Goal: Task Accomplishment & Management: Manage account settings

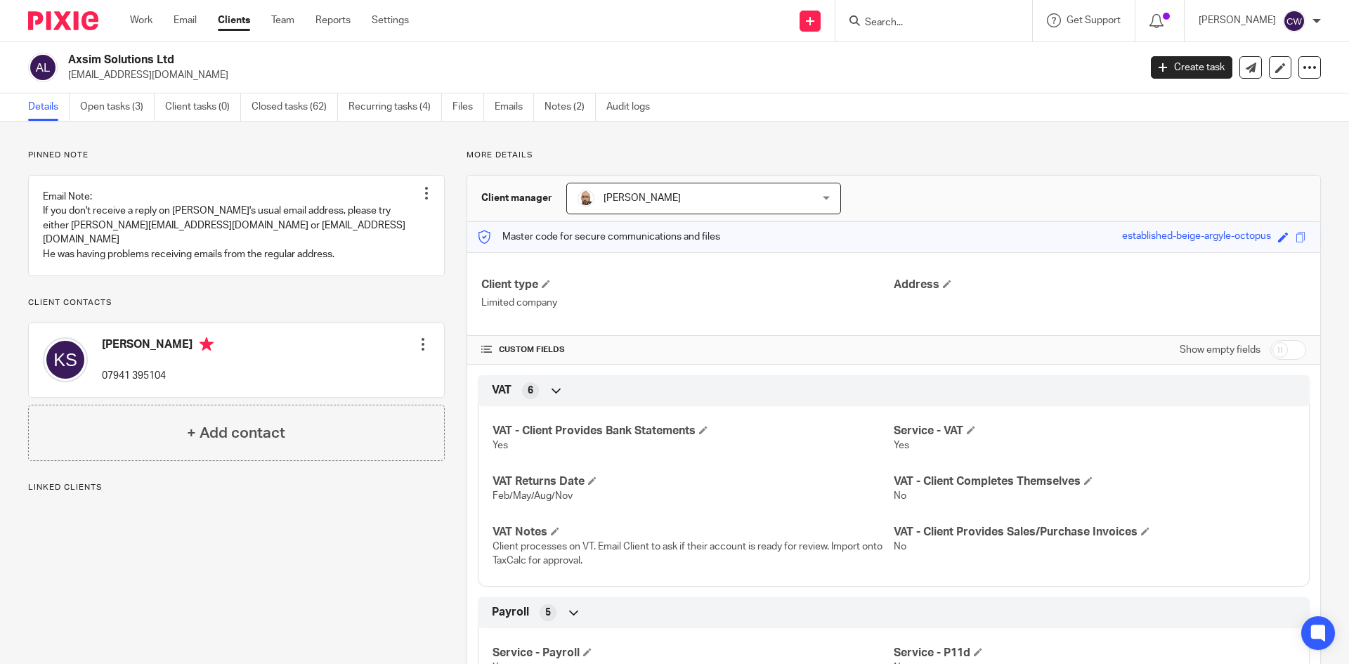
click at [101, 108] on link "Open tasks (3)" at bounding box center [117, 106] width 74 height 27
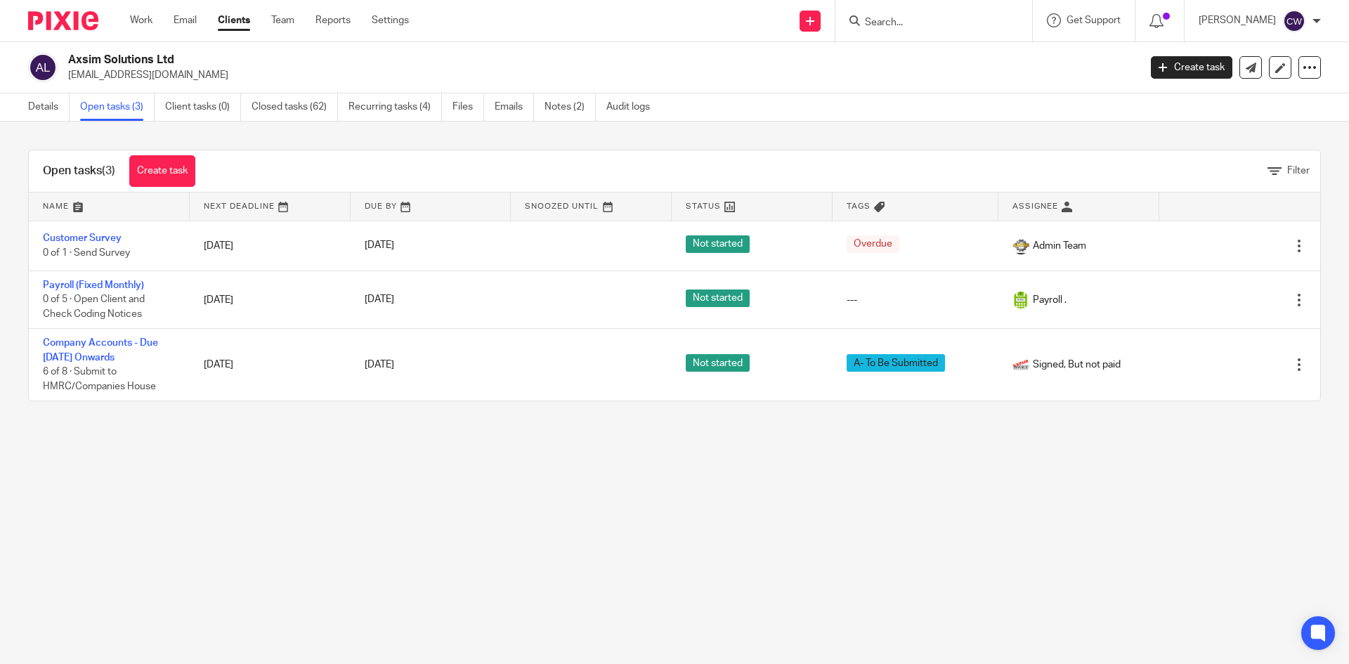
click at [896, 15] on form at bounding box center [938, 21] width 150 height 18
click at [876, 18] on input "Search" at bounding box center [926, 23] width 126 height 13
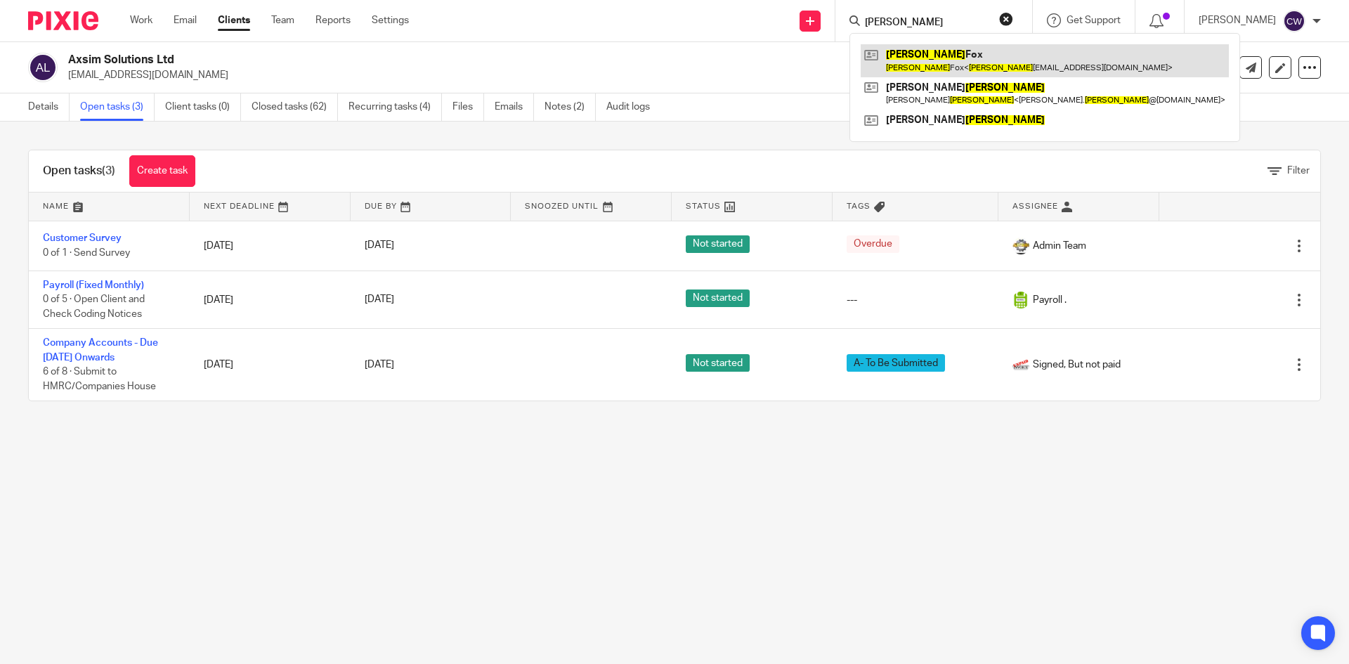
type input "Bailey"
click at [909, 70] on link at bounding box center [1045, 60] width 368 height 32
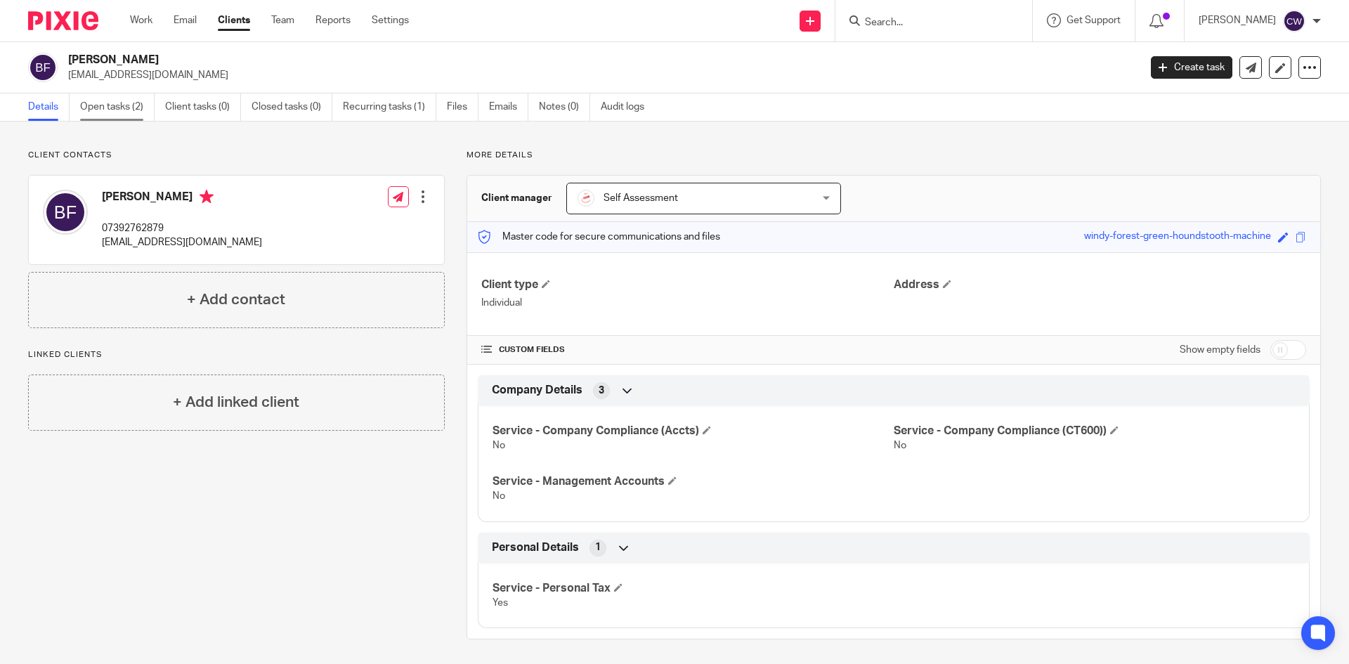
click at [93, 102] on link "Open tasks (2)" at bounding box center [117, 106] width 74 height 27
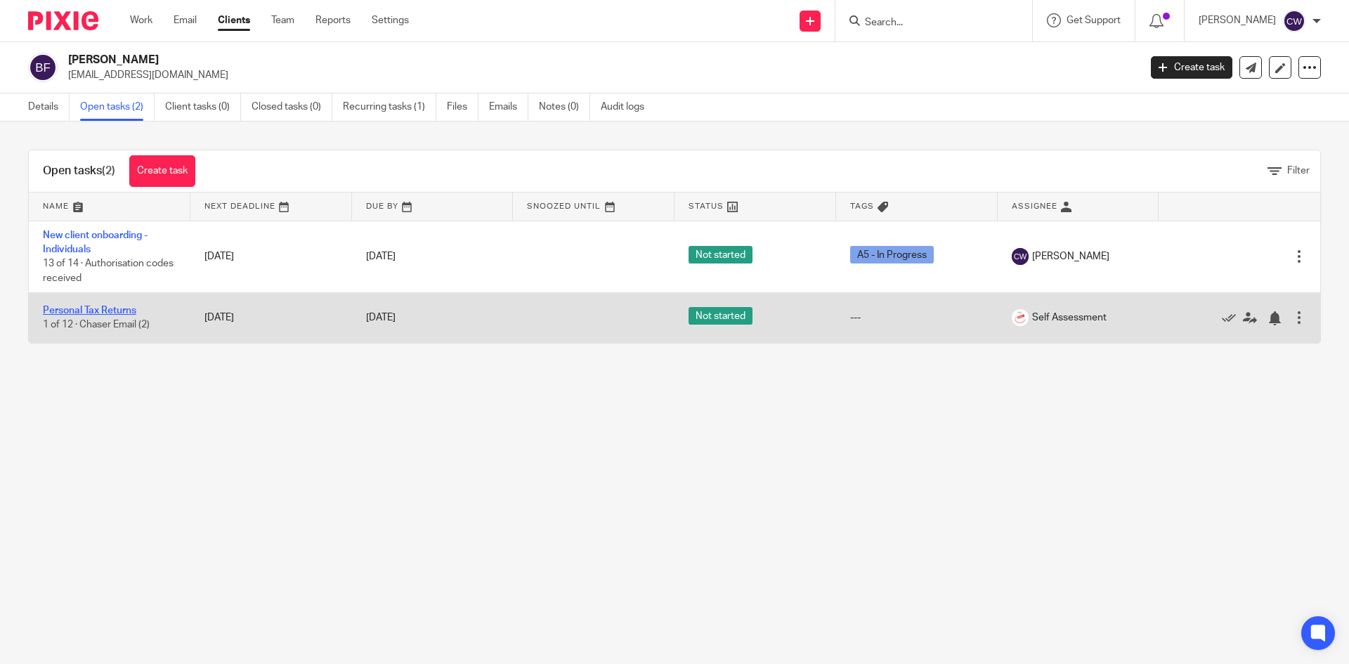
click at [107, 309] on link "Personal Tax Returns" at bounding box center [89, 311] width 93 height 10
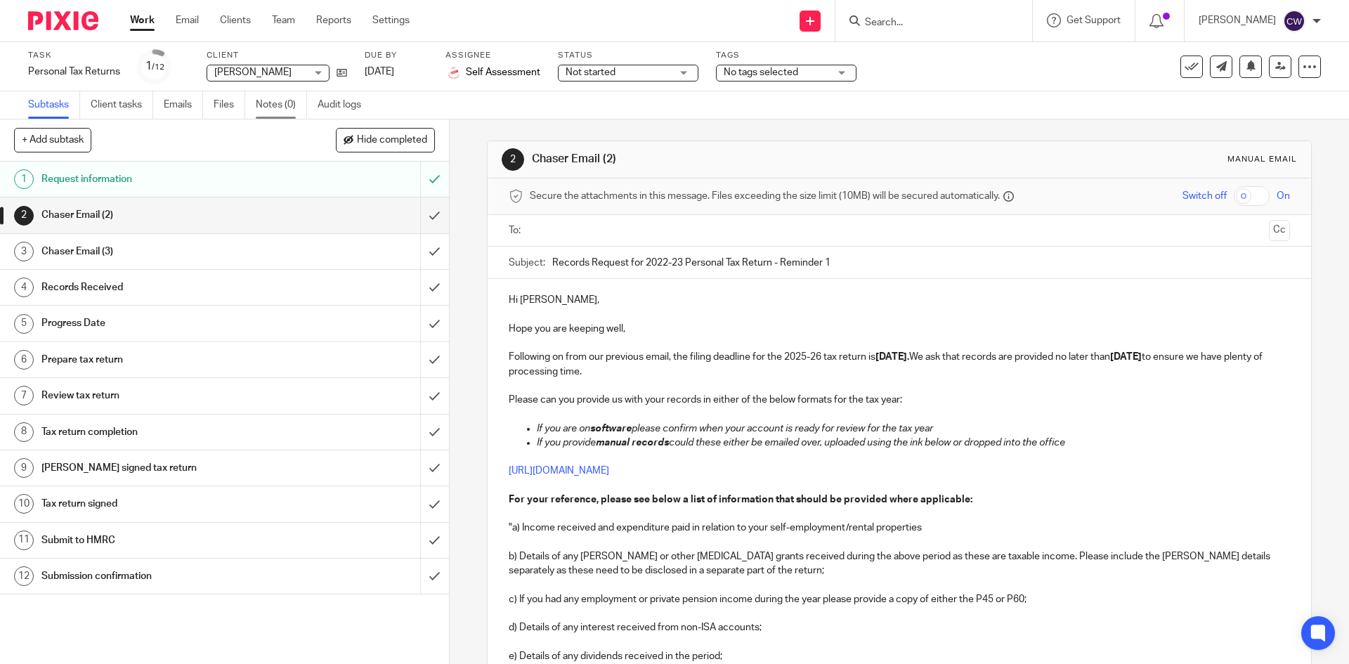
click at [277, 111] on link "Notes (0)" at bounding box center [281, 104] width 51 height 27
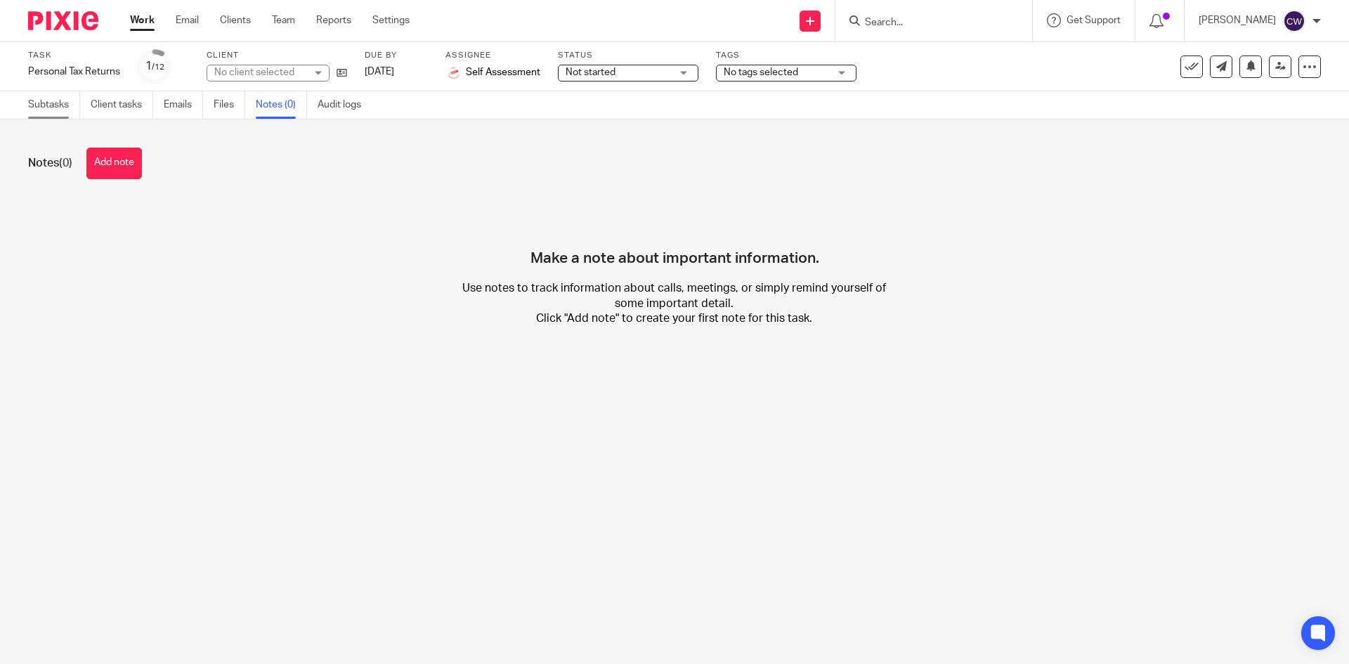
click at [53, 101] on link "Subtasks" at bounding box center [54, 104] width 52 height 27
click at [339, 65] on div "No client selected" at bounding box center [277, 73] width 141 height 17
click at [346, 74] on icon at bounding box center [342, 72] width 11 height 11
click at [945, 9] on div at bounding box center [933, 20] width 197 height 41
click at [889, 14] on form at bounding box center [938, 21] width 150 height 18
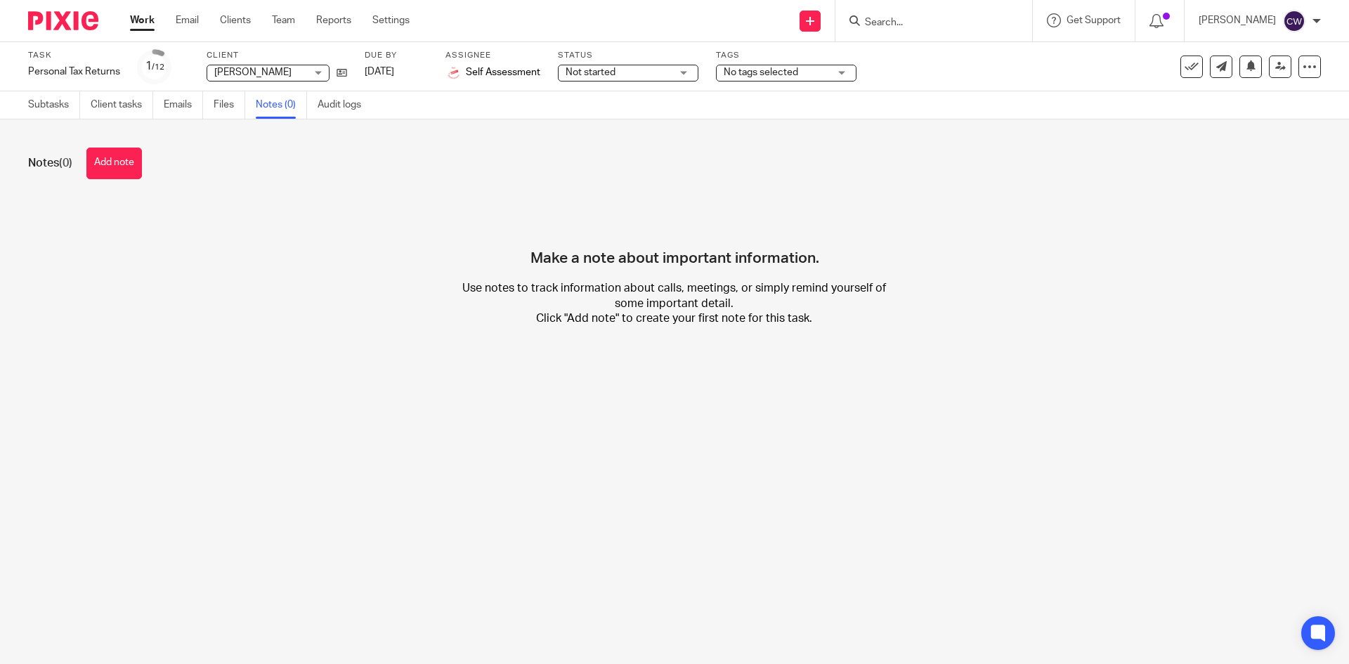
click at [87, 33] on div at bounding box center [58, 20] width 116 height 41
click at [78, 25] on img at bounding box center [63, 20] width 70 height 19
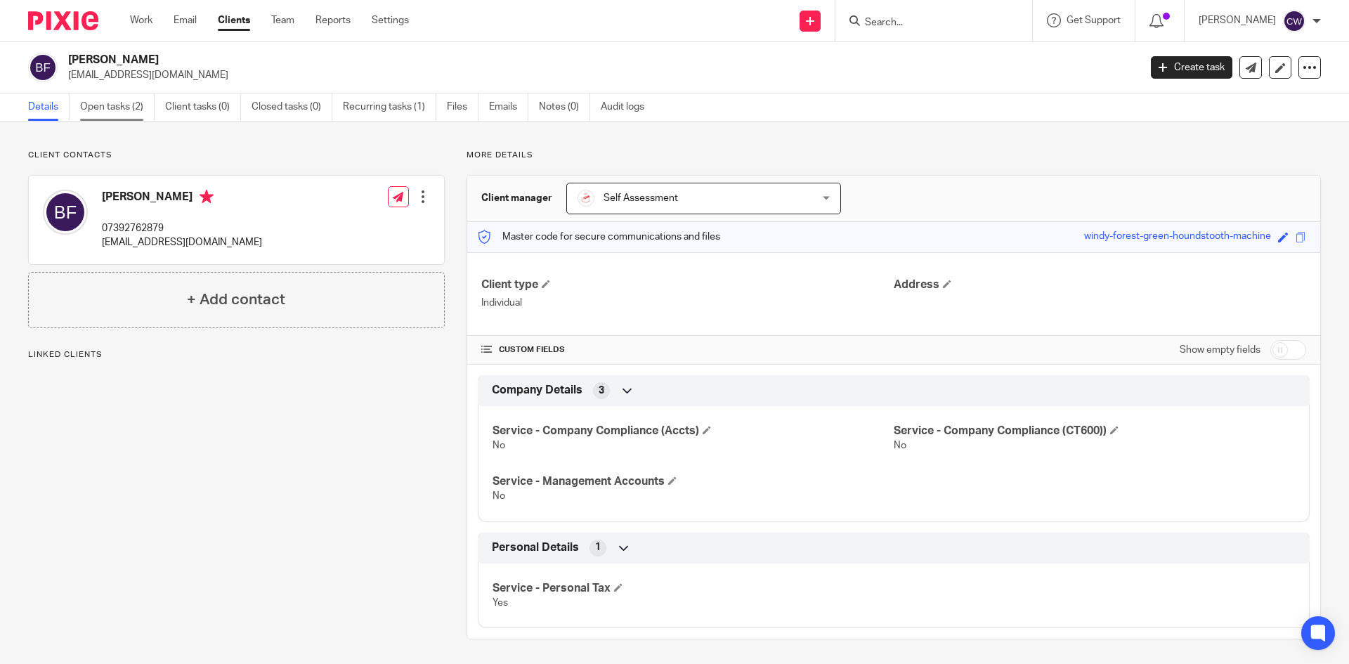
click at [123, 107] on link "Open tasks (2)" at bounding box center [117, 106] width 74 height 27
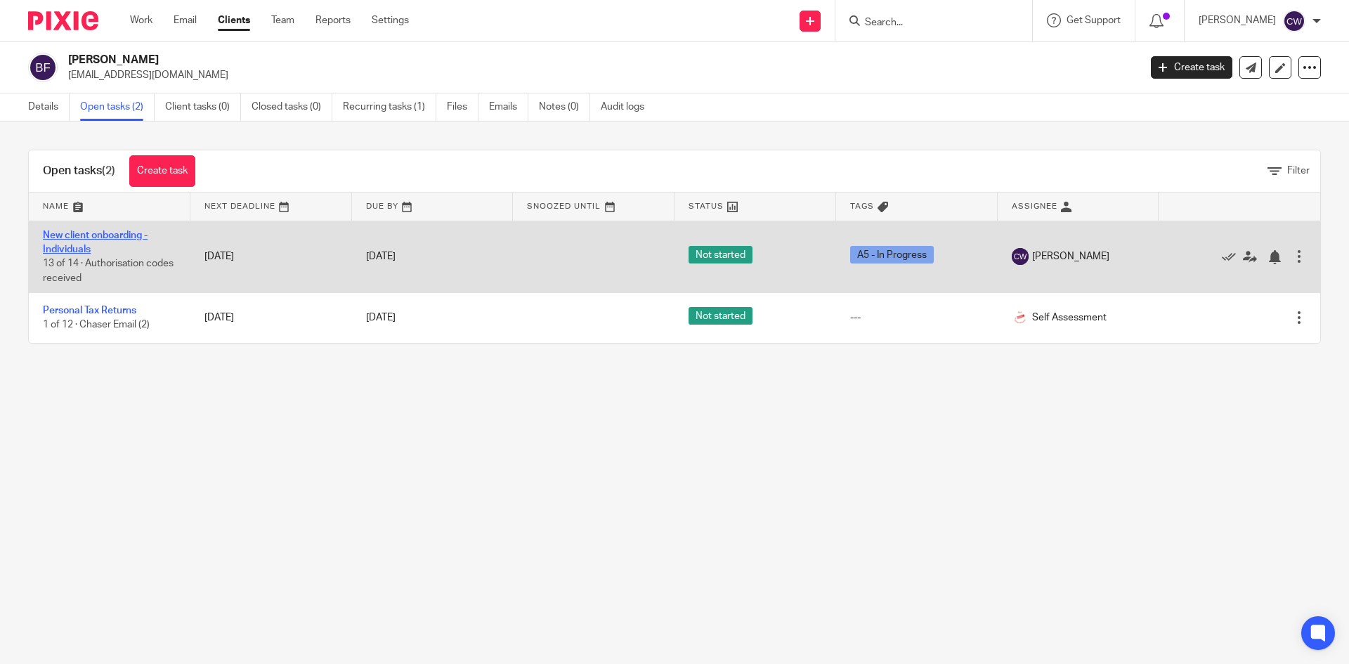
click at [123, 232] on link "New client onboarding - Individuals" at bounding box center [95, 242] width 105 height 24
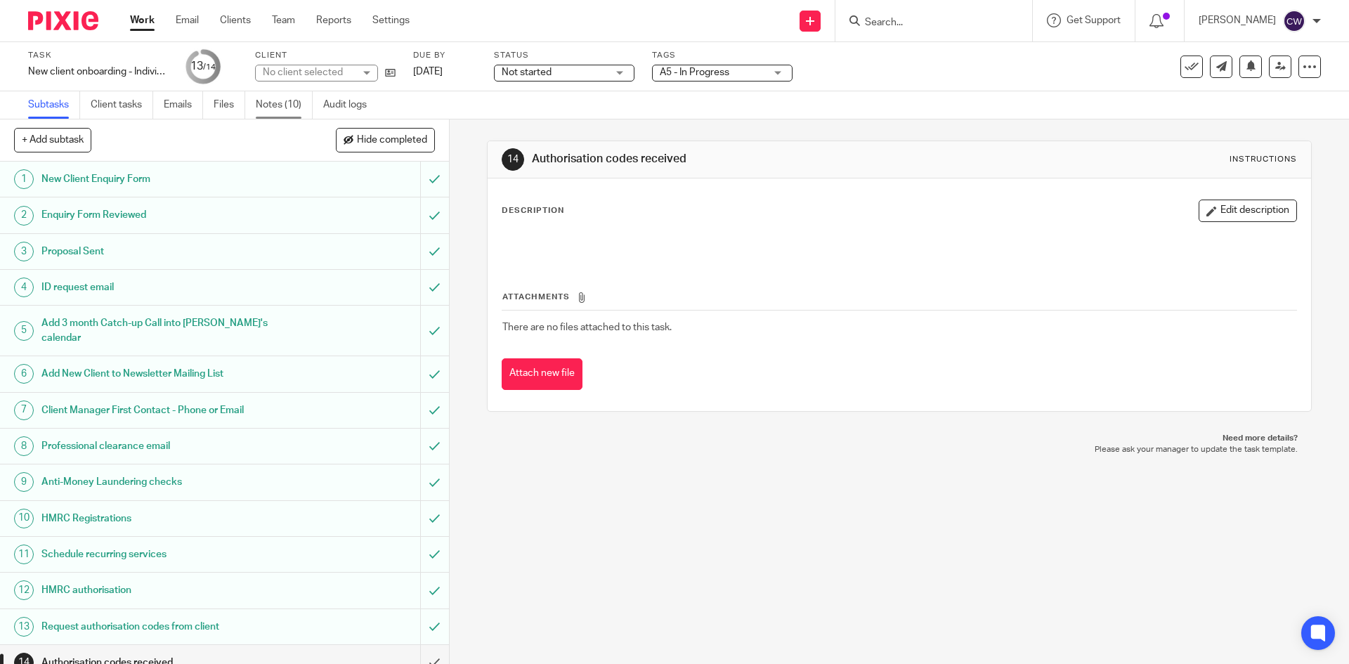
click at [263, 103] on link "Notes (10)" at bounding box center [284, 104] width 57 height 27
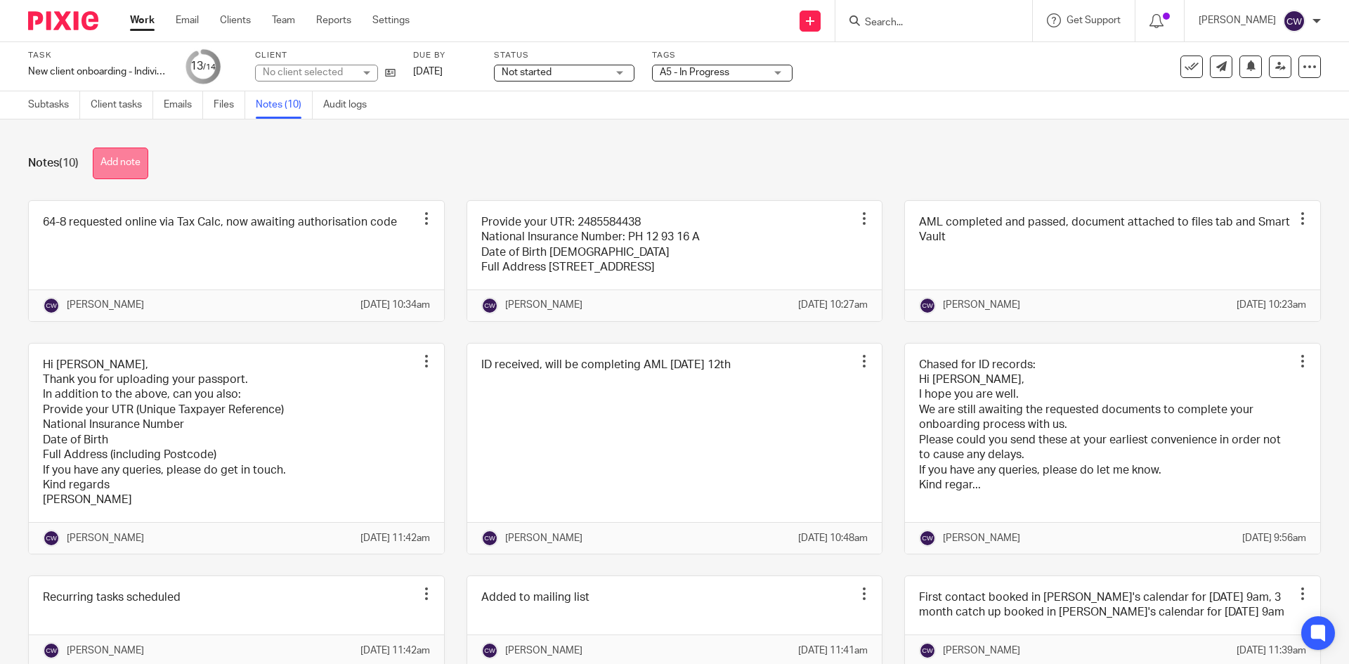
click at [129, 155] on button "Add note" at bounding box center [121, 164] width 56 height 32
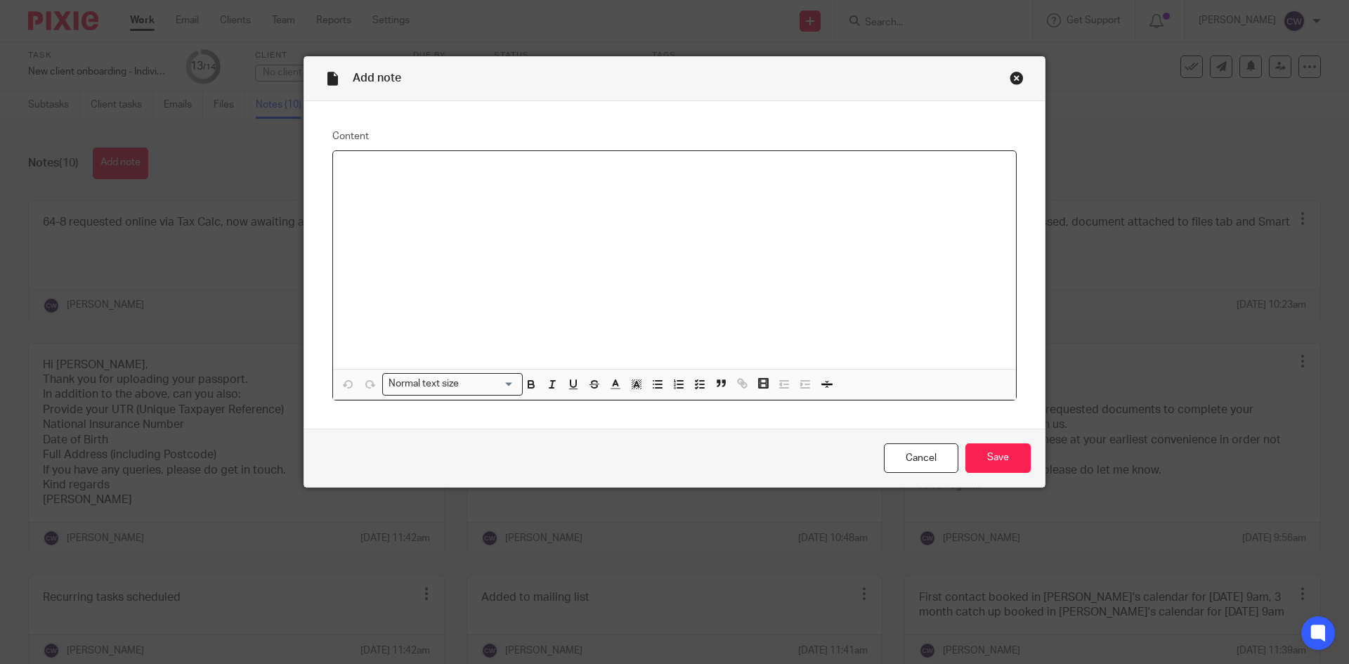
click at [374, 256] on div at bounding box center [674, 260] width 683 height 218
click at [989, 448] on input "Save" at bounding box center [997, 458] width 65 height 30
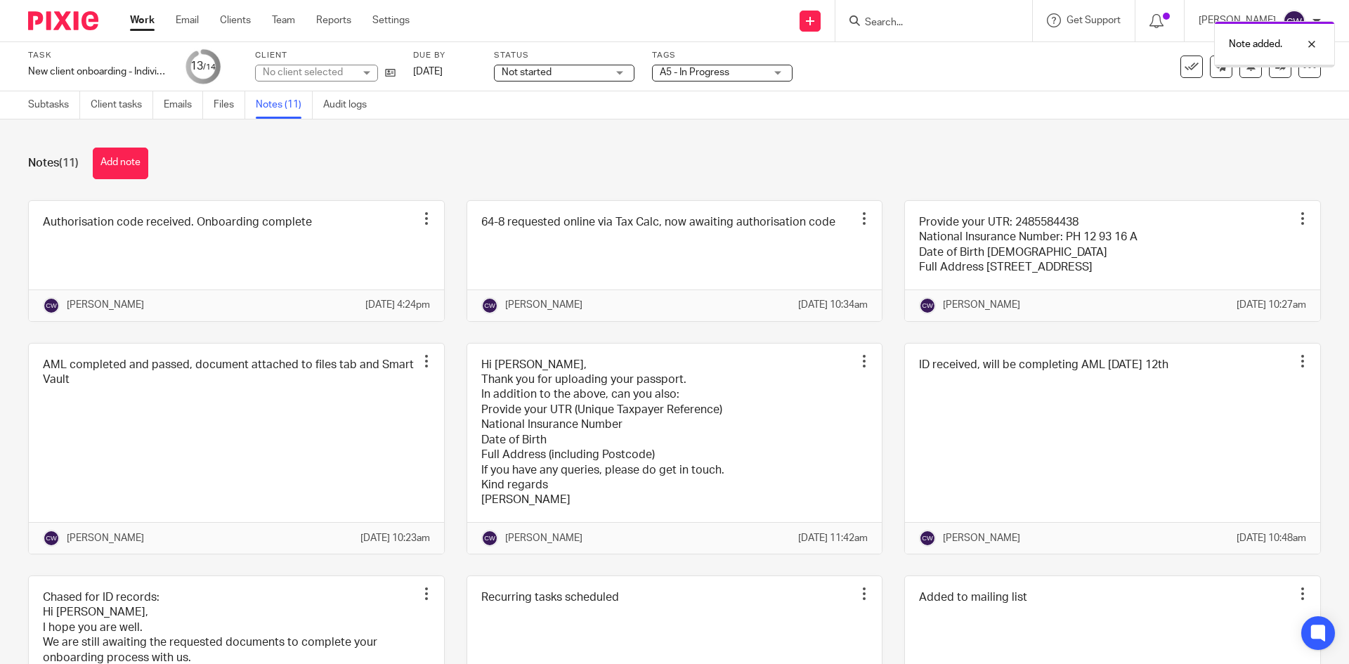
click at [743, 77] on span "A5 - In Progress" at bounding box center [712, 72] width 105 height 15
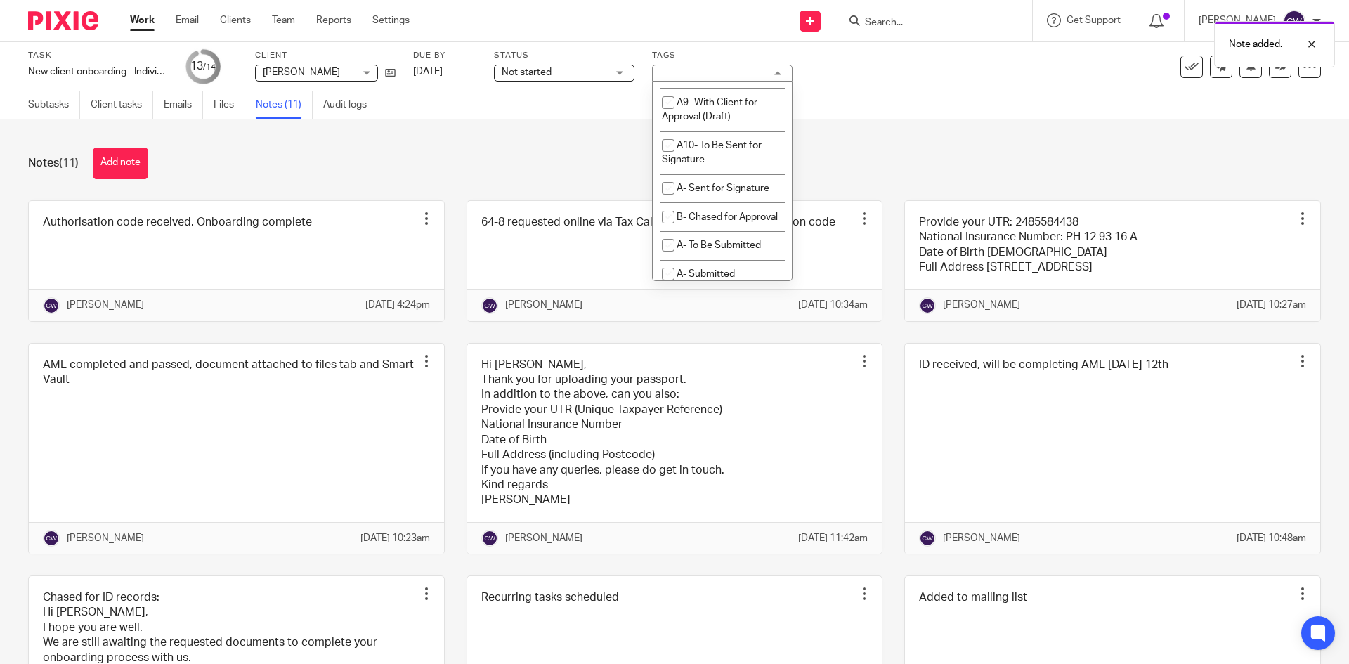
scroll to position [632, 0]
click at [736, 97] on span "A5 - In Progress" at bounding box center [712, 92] width 70 height 10
checkbox input "false"
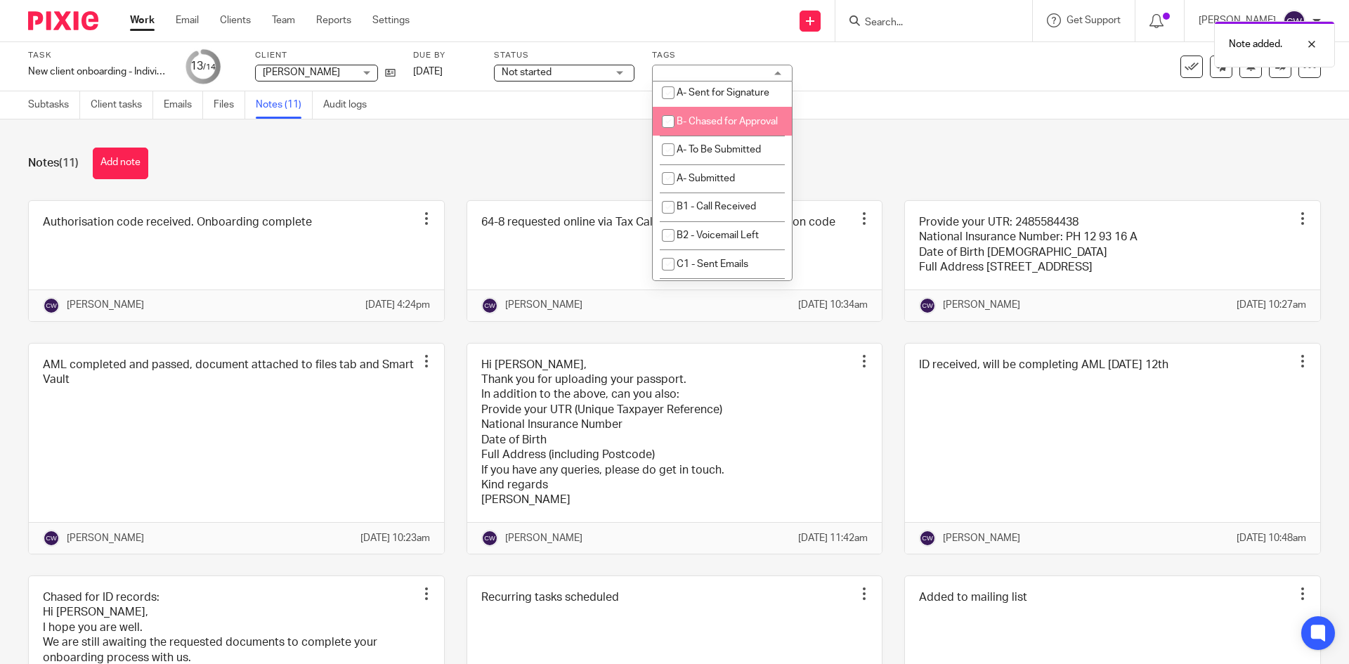
scroll to position [913, 0]
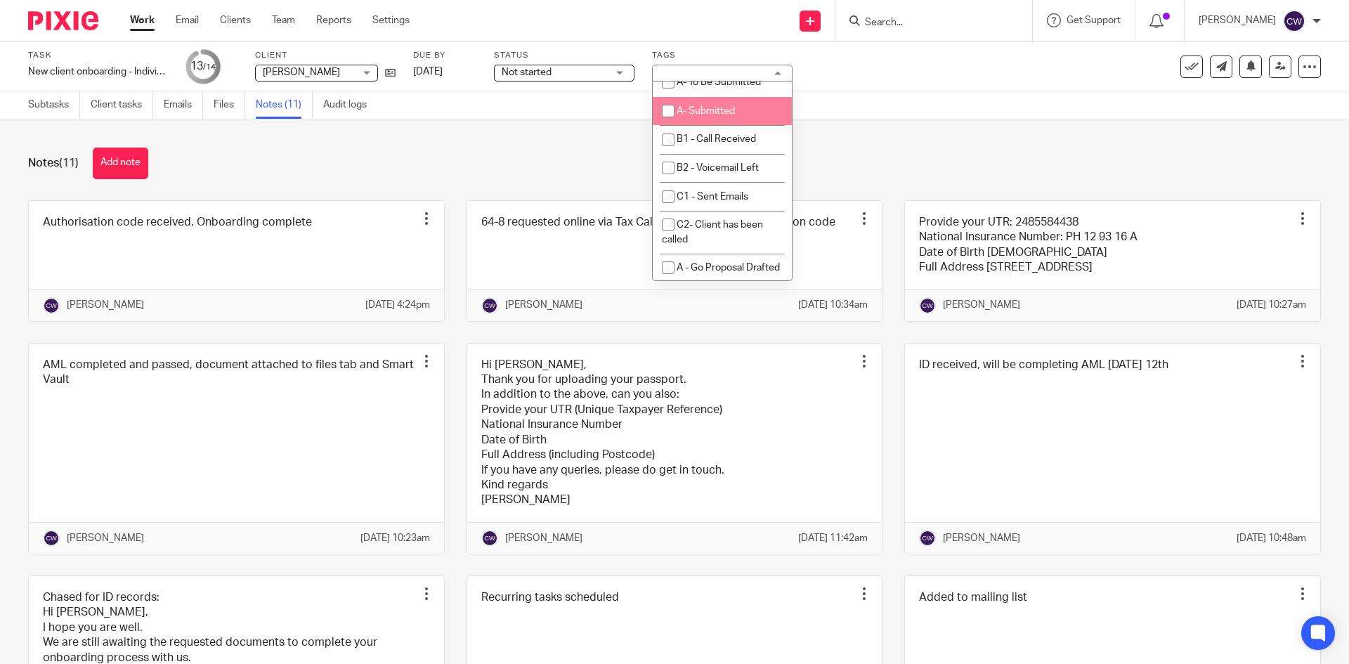
drag, startPoint x: 731, startPoint y: 204, endPoint x: 541, endPoint y: 176, distance: 191.8
click at [730, 126] on li "A- Submitted" at bounding box center [722, 111] width 139 height 29
checkbox input "true"
click at [528, 170] on div "Notes (11) Add note" at bounding box center [674, 164] width 1293 height 32
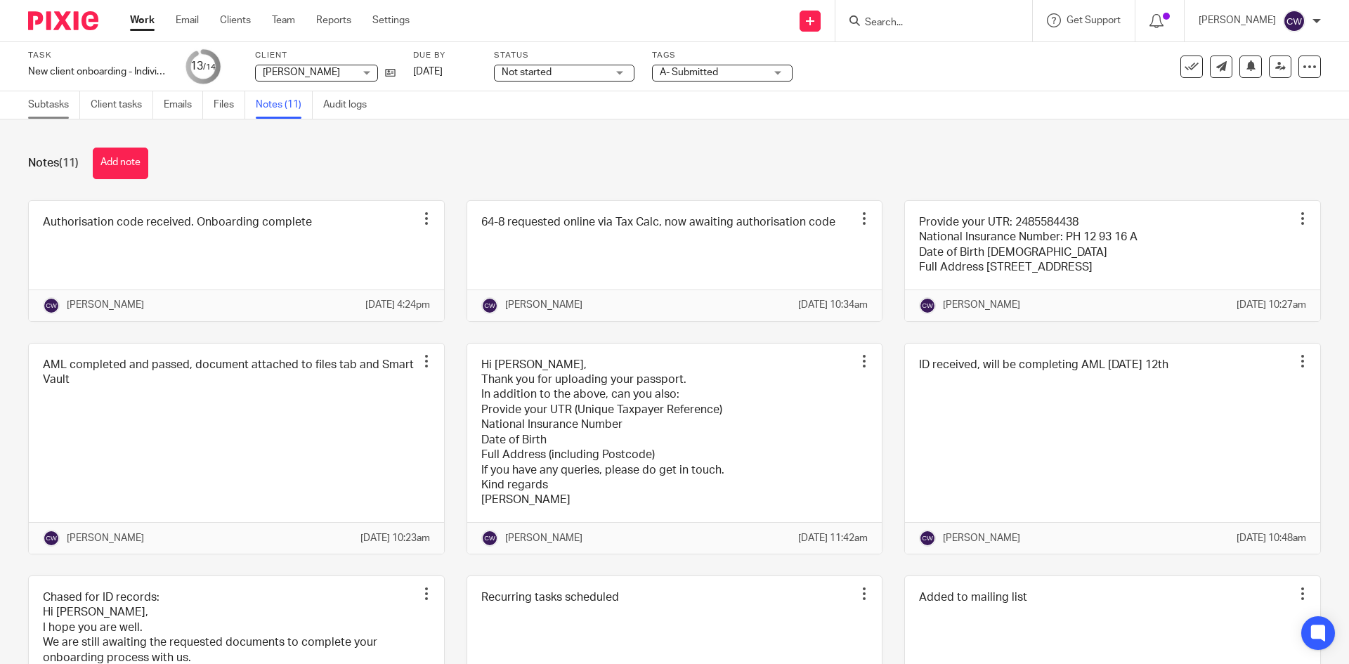
click at [54, 110] on link "Subtasks" at bounding box center [54, 104] width 52 height 27
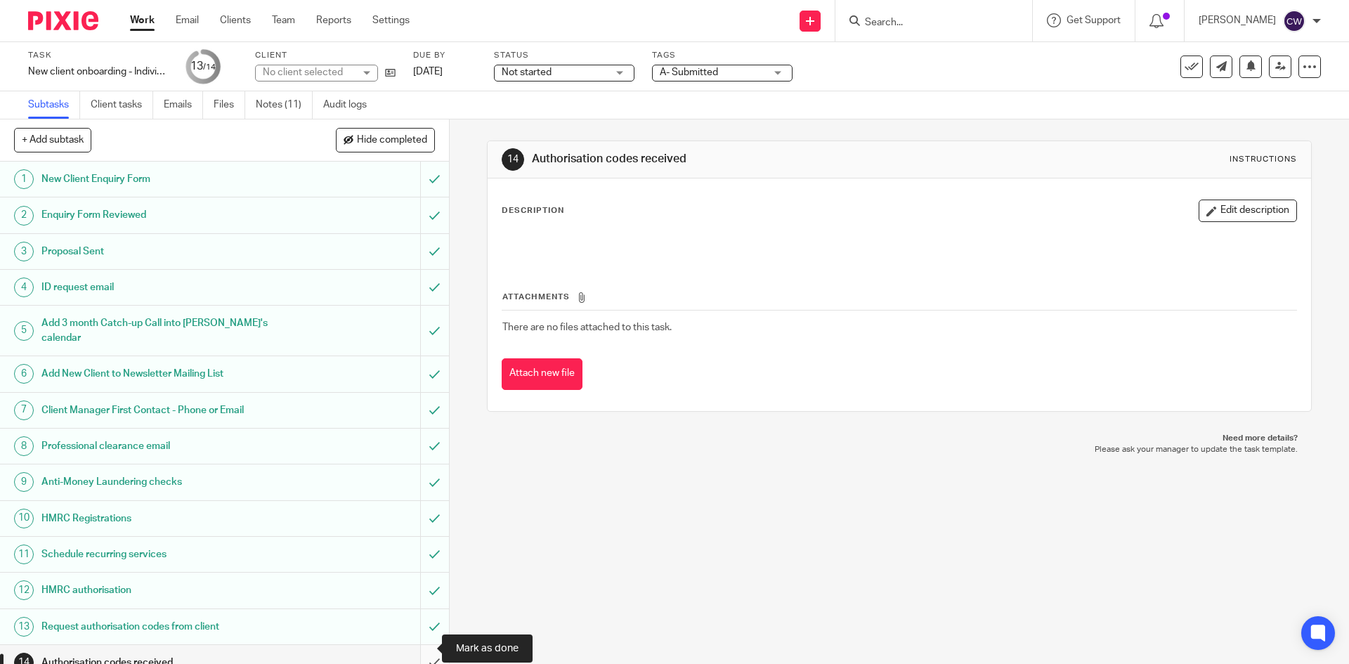
click at [415, 645] on input "submit" at bounding box center [224, 662] width 449 height 35
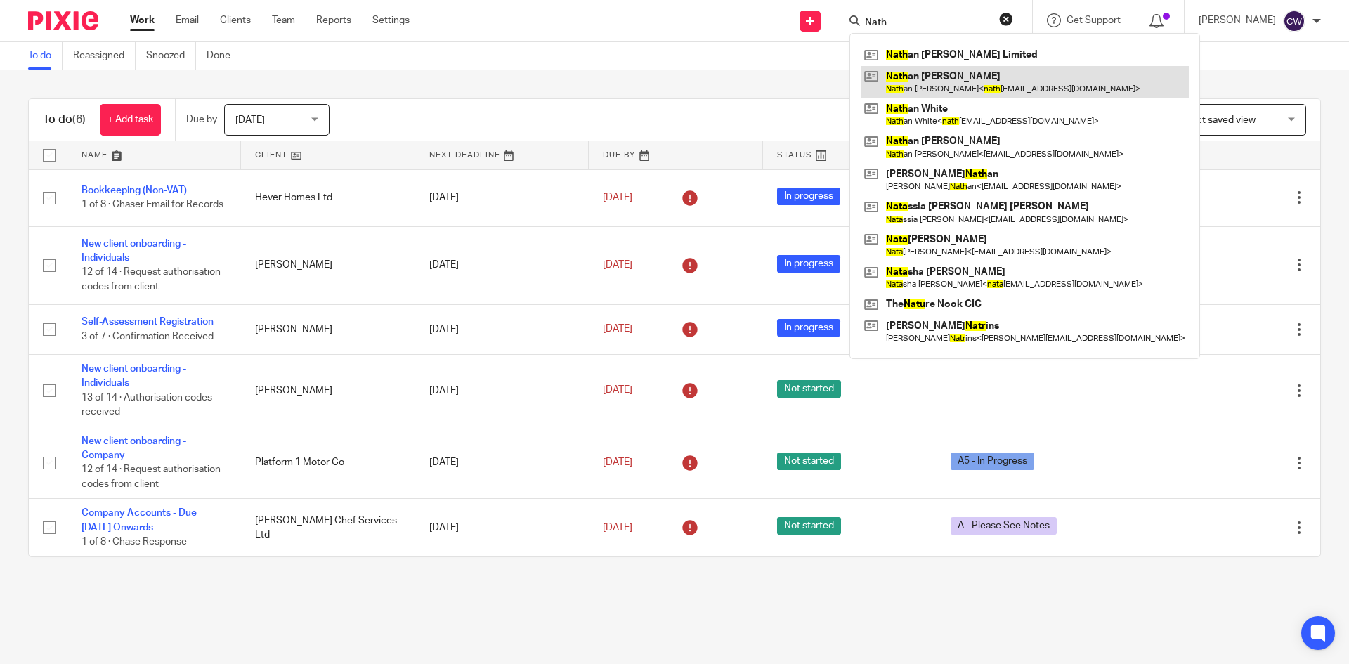
type input "Nath"
click at [946, 84] on link at bounding box center [1025, 82] width 328 height 32
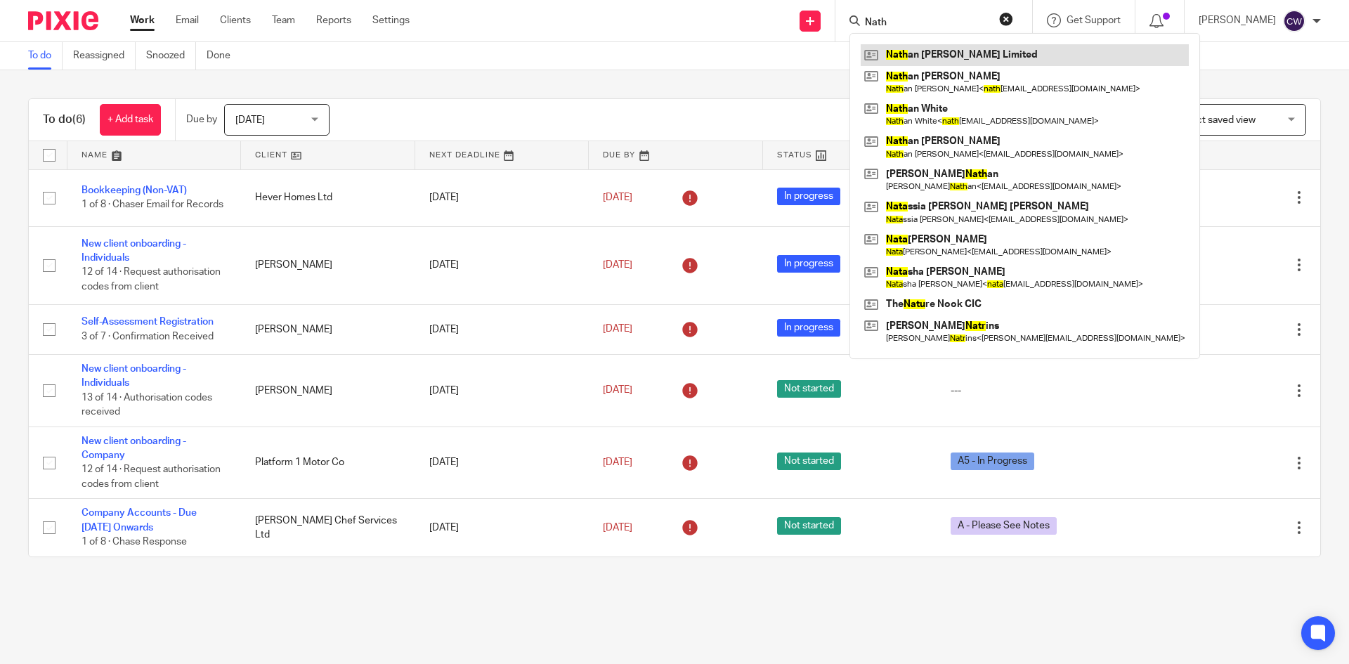
click at [922, 55] on link at bounding box center [1025, 54] width 328 height 21
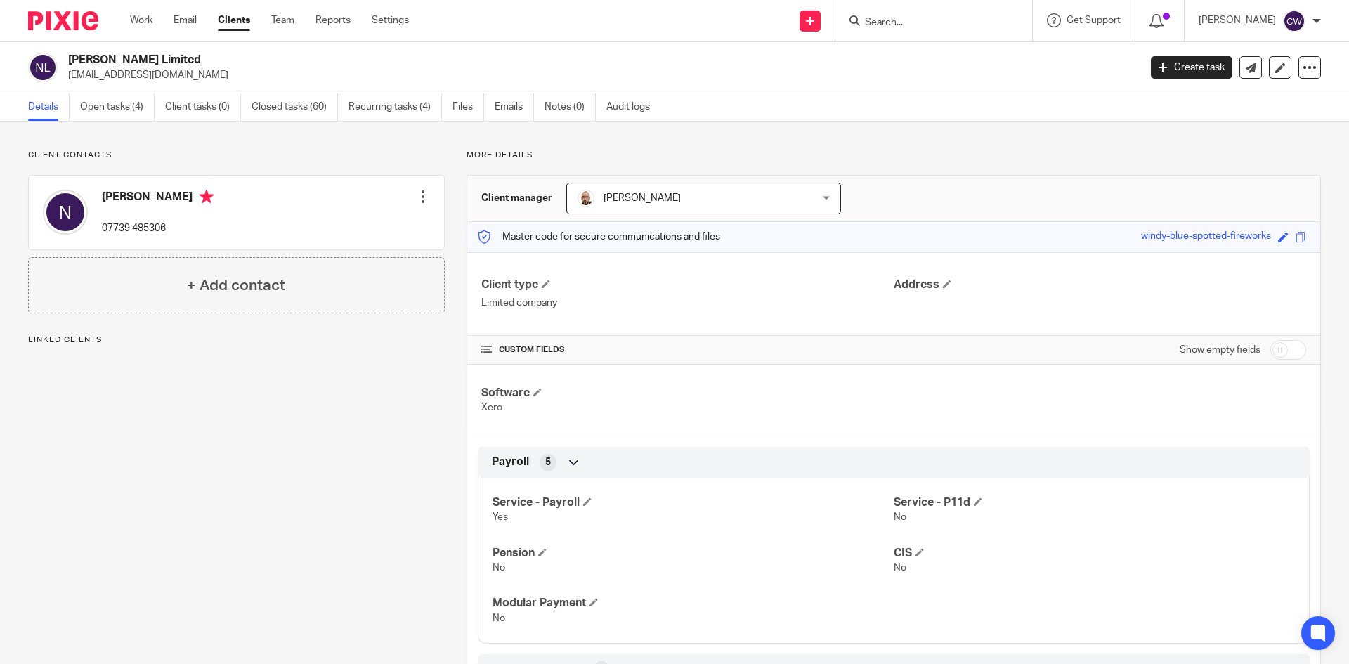
drag, startPoint x: 64, startPoint y: 72, endPoint x: 165, endPoint y: 68, distance: 101.2
click at [229, 81] on div "[PERSON_NAME] Limited [EMAIL_ADDRESS][DOMAIN_NAME]" at bounding box center [579, 68] width 1102 height 30
copy p "[EMAIL_ADDRESS][DOMAIN_NAME]"
